Goal: Information Seeking & Learning: Learn about a topic

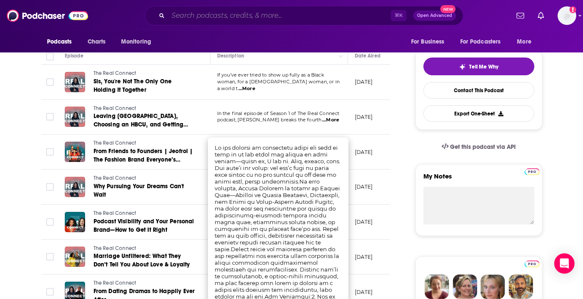
click at [176, 14] on input "Search podcasts, credits, & more..." at bounding box center [279, 16] width 223 height 14
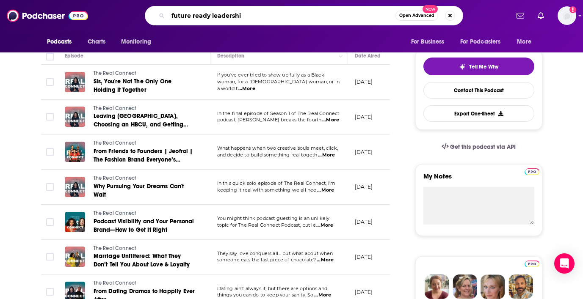
type input "future ready leadership"
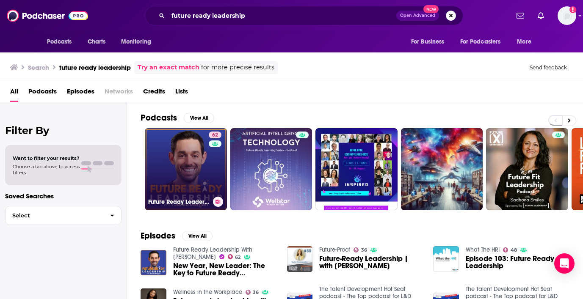
click at [174, 146] on link "62 Future Ready Leadership With [PERSON_NAME]" at bounding box center [186, 169] width 82 height 82
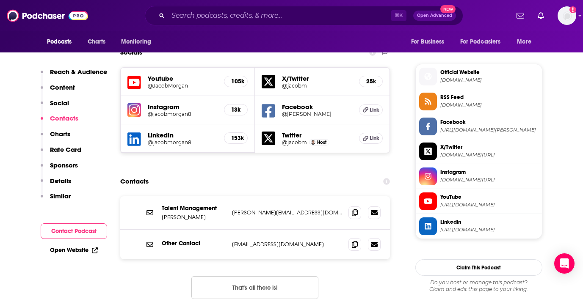
scroll to position [747, 0]
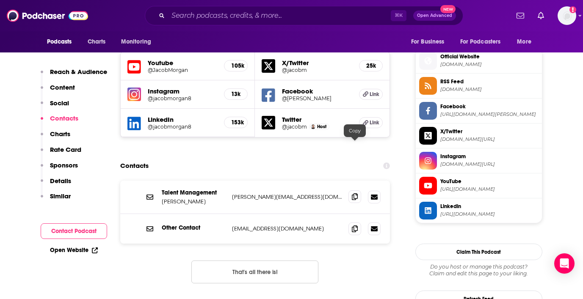
click at [354, 193] on icon at bounding box center [355, 196] width 6 height 7
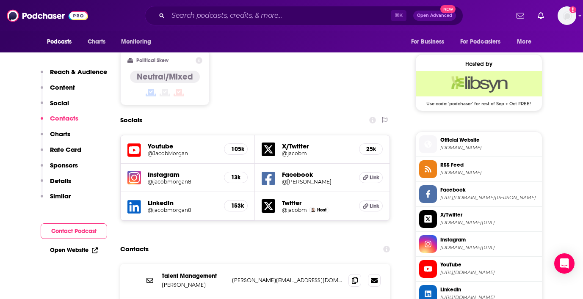
scroll to position [637, 0]
